Goal: Information Seeking & Learning: Check status

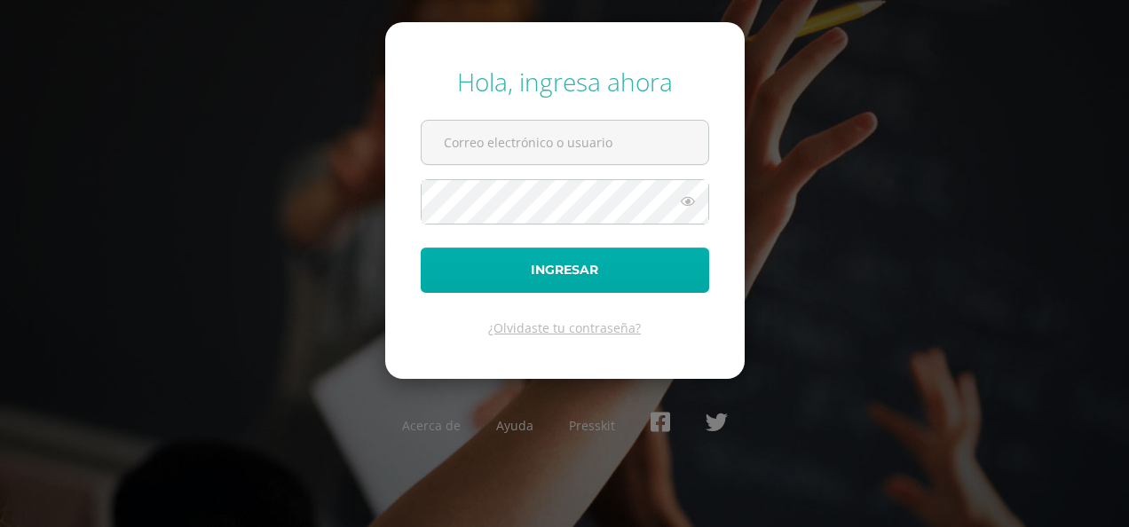
type input "2022016@ps.gt"
click at [646, 261] on button "Ingresar" at bounding box center [565, 270] width 289 height 45
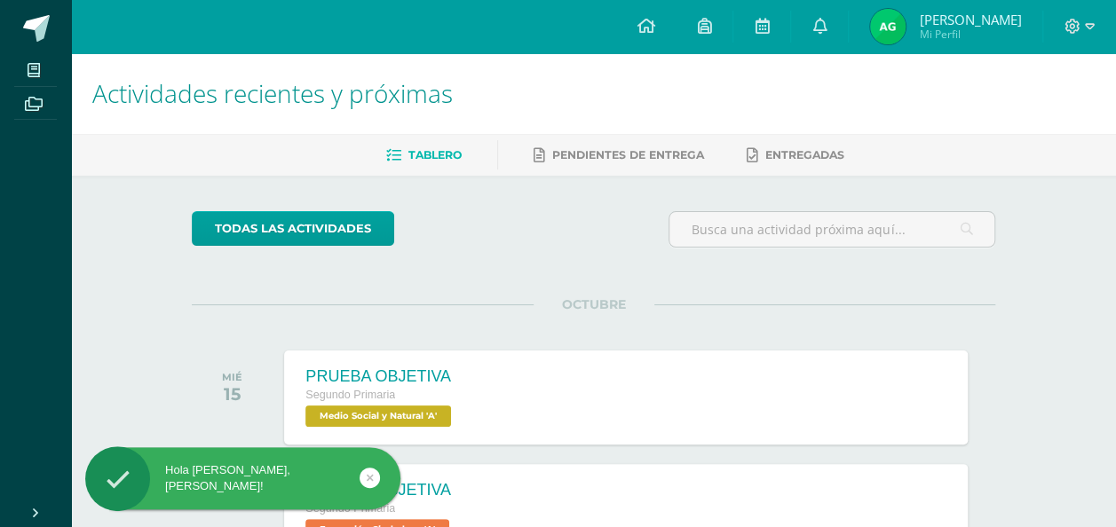
click at [905, 17] on img at bounding box center [888, 27] width 36 height 36
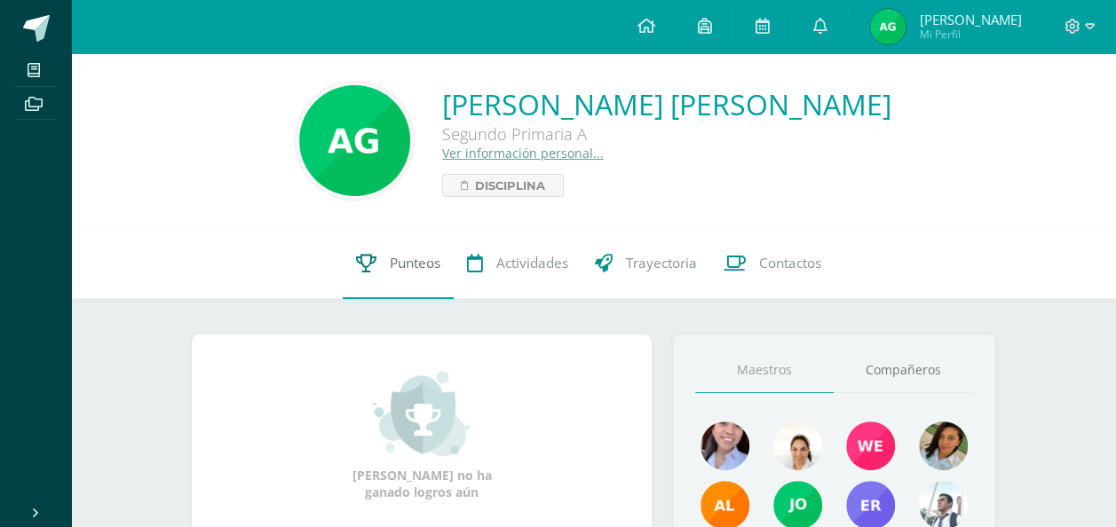
click at [407, 259] on span "Punteos" at bounding box center [415, 263] width 51 height 19
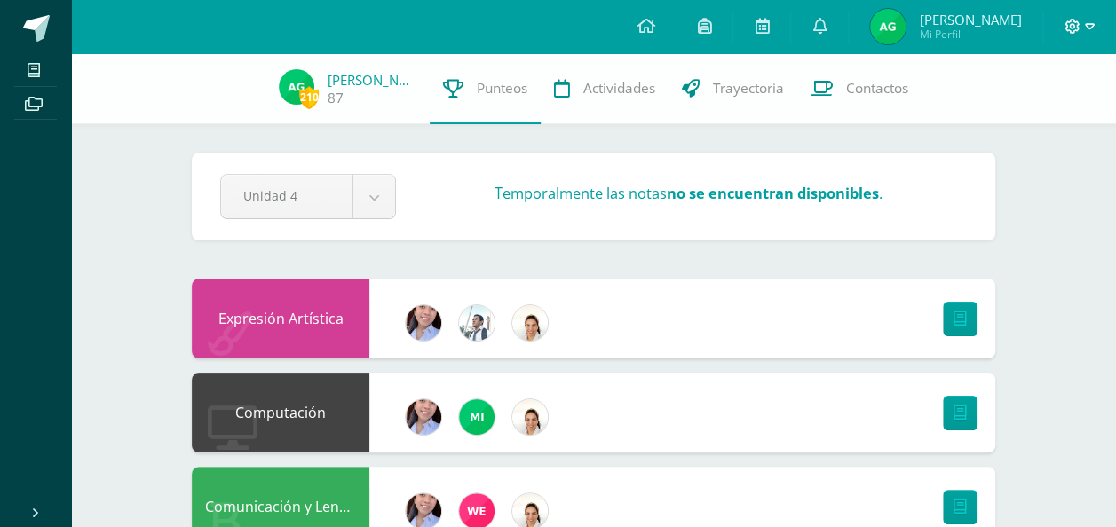
click at [1069, 21] on icon at bounding box center [1072, 27] width 16 height 16
click at [1023, 113] on span "Cerrar sesión" at bounding box center [1033, 121] width 80 height 17
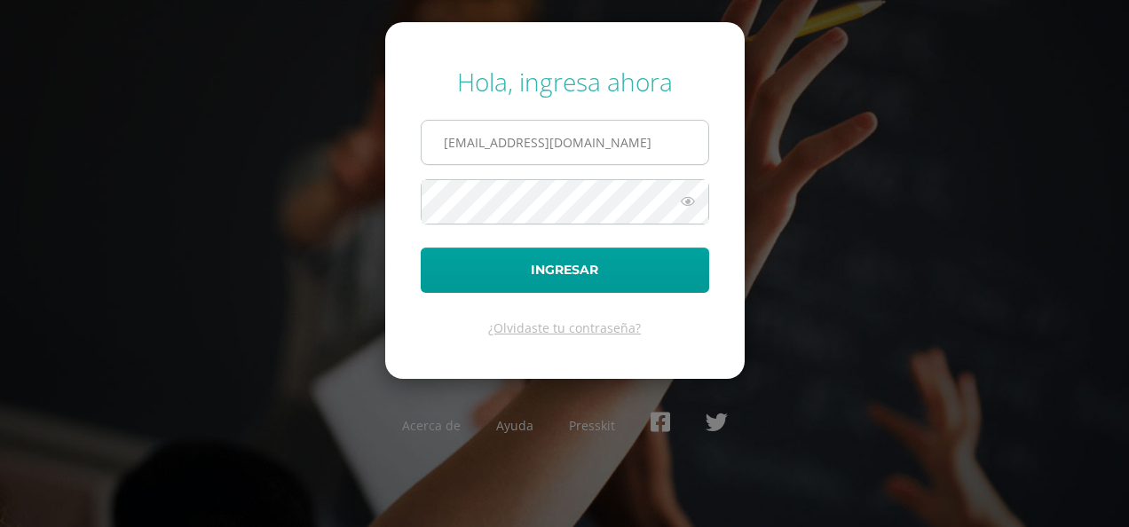
click at [607, 140] on input "2022016@ps.gt" at bounding box center [565, 142] width 287 height 43
type input "[EMAIL_ADDRESS][DOMAIN_NAME]"
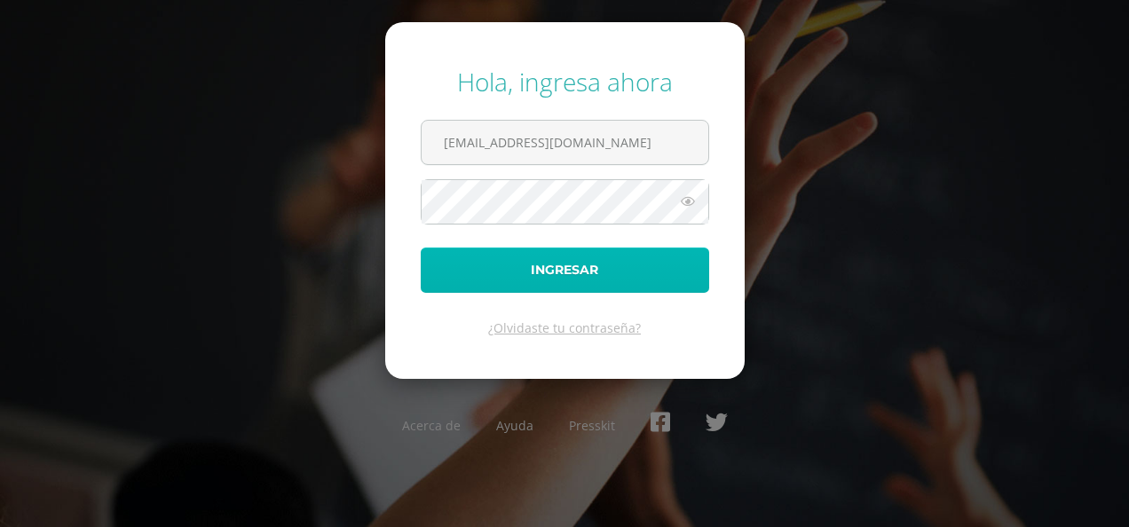
click at [554, 260] on button "Ingresar" at bounding box center [565, 270] width 289 height 45
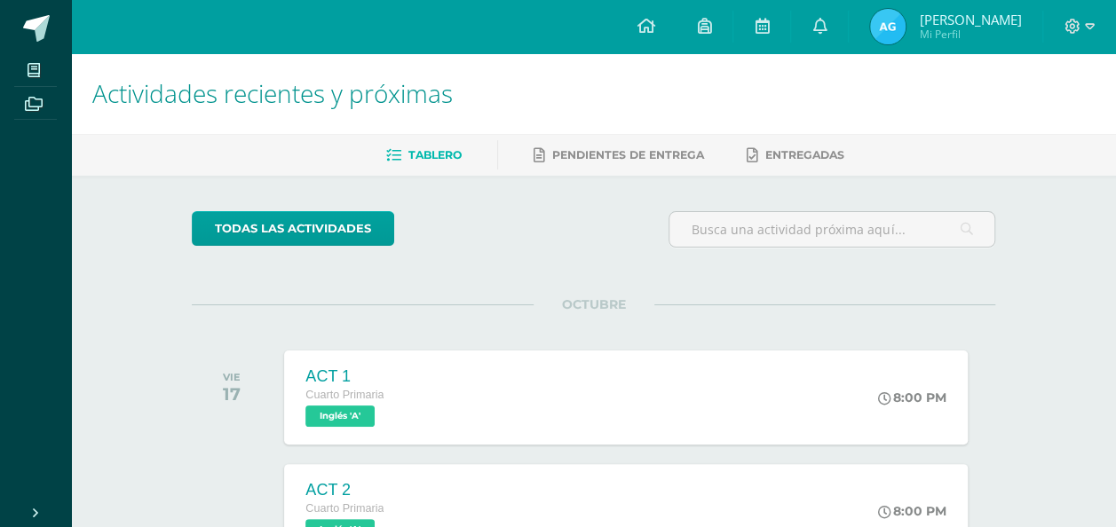
click at [892, 25] on img at bounding box center [888, 27] width 36 height 36
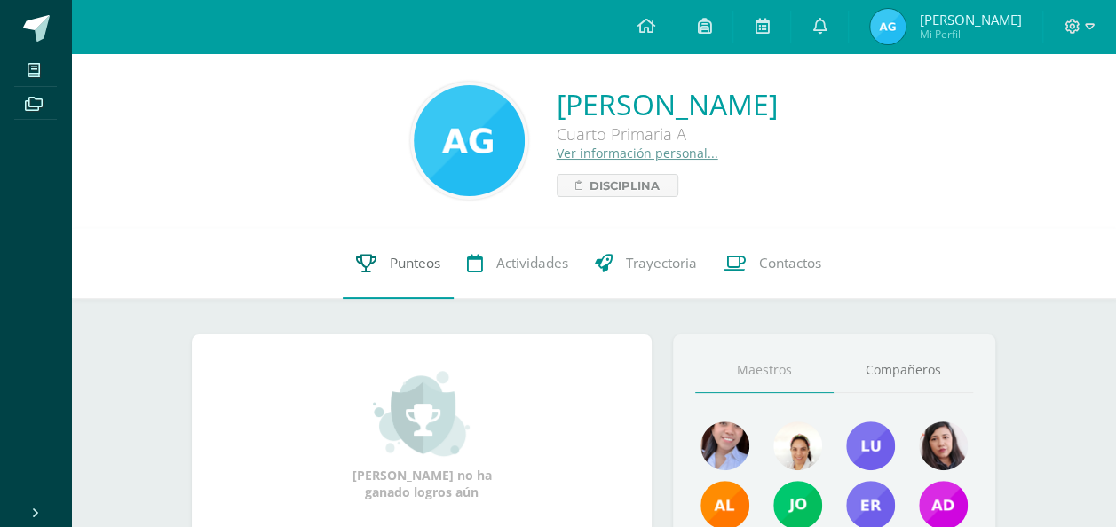
click at [365, 256] on icon at bounding box center [366, 263] width 20 height 19
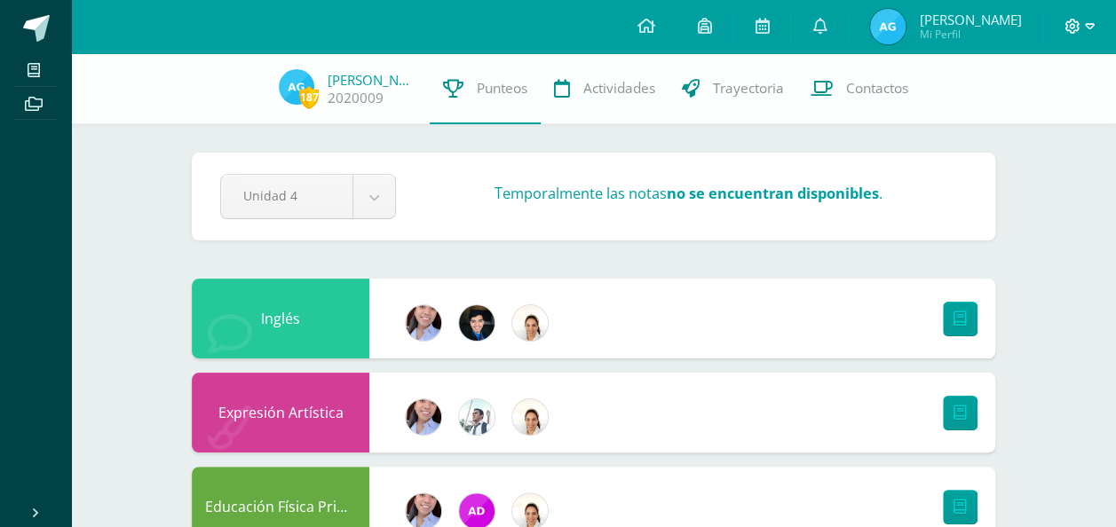
click at [1071, 21] on icon at bounding box center [1072, 27] width 16 height 16
click at [1040, 107] on link "Configuración" at bounding box center [1023, 96] width 140 height 26
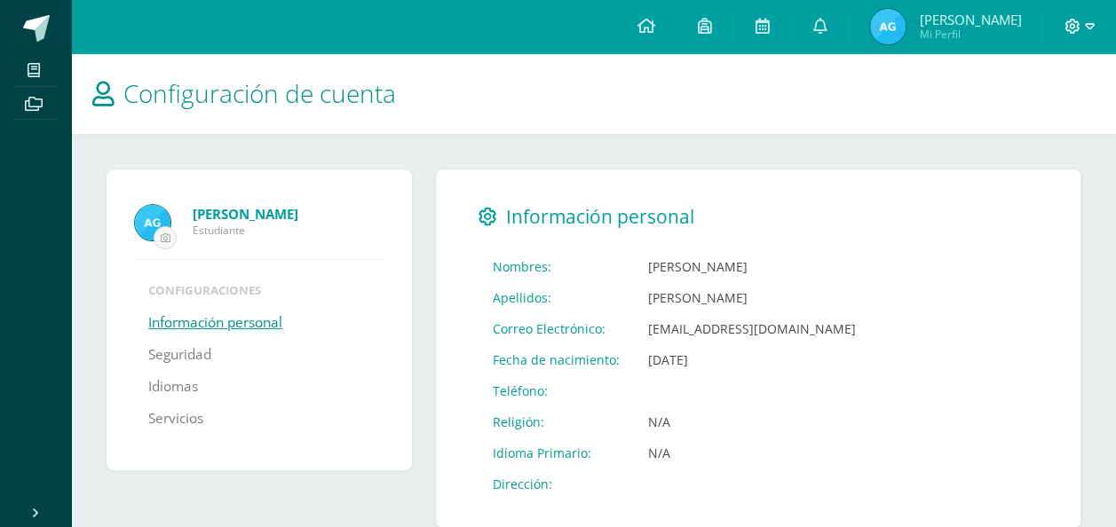
click at [1067, 18] on span at bounding box center [1079, 27] width 30 height 20
click at [1037, 118] on span "Cerrar sesión" at bounding box center [1033, 121] width 80 height 17
